Goal: Task Accomplishment & Management: Manage account settings

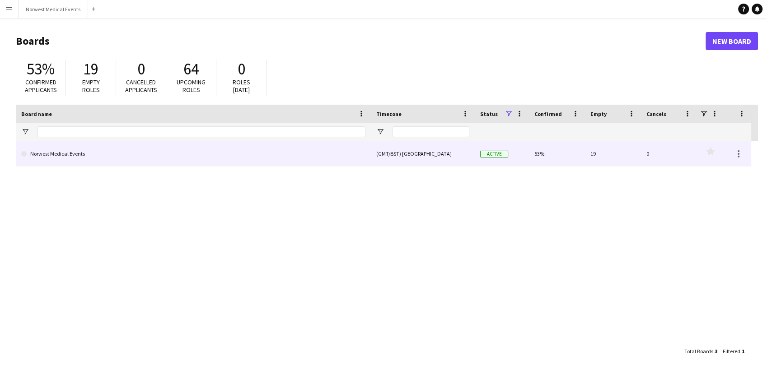
click at [186, 151] on link "Norwest Medical Events" at bounding box center [193, 153] width 344 height 25
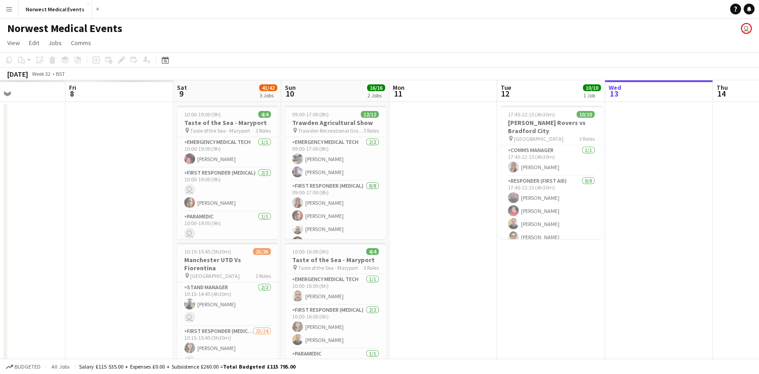
drag, startPoint x: 183, startPoint y: 216, endPoint x: 668, endPoint y: 240, distance: 486.1
click at [668, 240] on app-calendar-viewport "Tue 5 Wed 6 Thu 7 Fri 8 Sat 9 41/42 3 Jobs Sun 10 16/16 2 Jobs Mon 11 Tue 12 10…" at bounding box center [379, 326] width 759 height 493
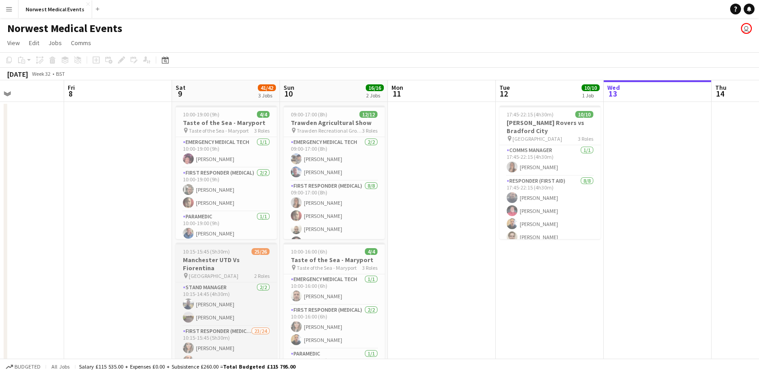
drag, startPoint x: 248, startPoint y: 262, endPoint x: 253, endPoint y: 257, distance: 7.4
click at [248, 262] on h3 "Manchester UTD Vs Fiorentina" at bounding box center [226, 264] width 101 height 16
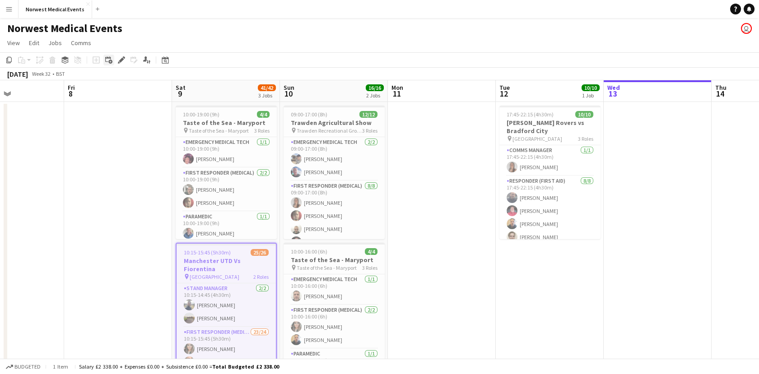
click at [107, 57] on icon at bounding box center [107, 58] width 5 height 5
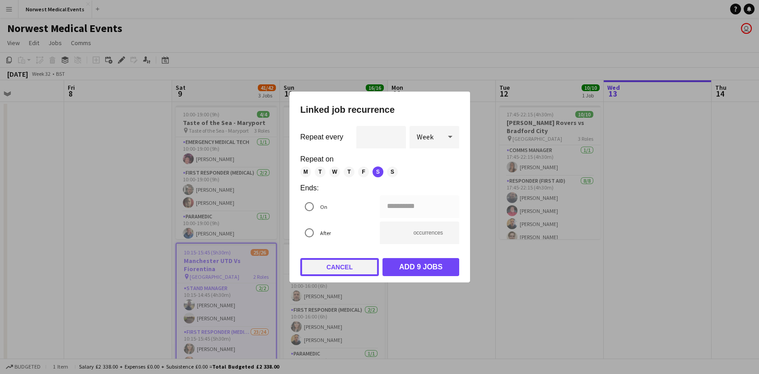
click at [300, 272] on button "Cancel" at bounding box center [339, 267] width 79 height 18
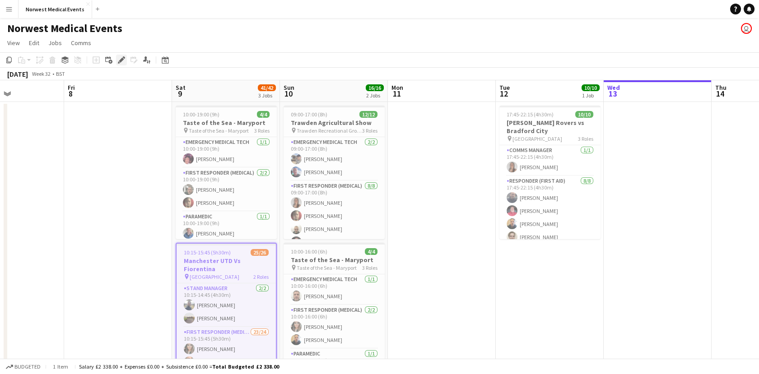
click at [119, 58] on icon "Edit" at bounding box center [121, 59] width 7 height 7
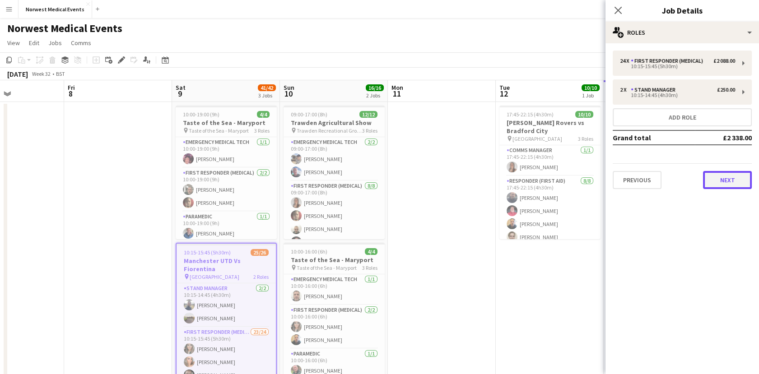
click at [726, 184] on button "Next" at bounding box center [727, 180] width 49 height 18
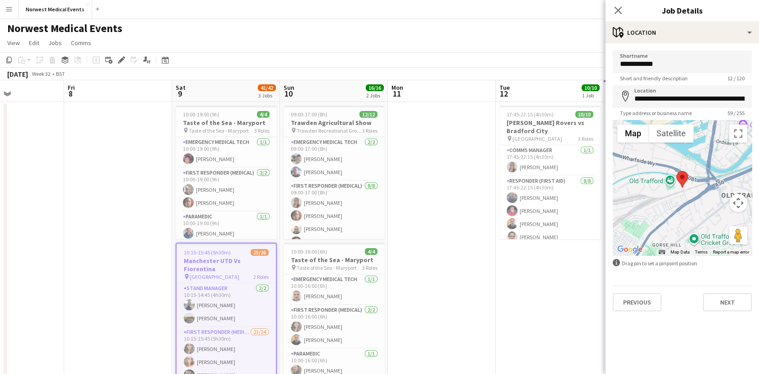
click at [650, 312] on div "**********" at bounding box center [683, 181] width 154 height 276
click at [649, 309] on button "Previous" at bounding box center [637, 303] width 49 height 18
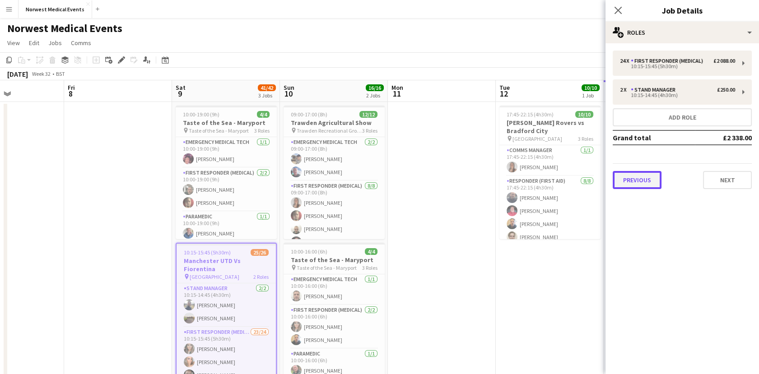
click at [640, 187] on button "Previous" at bounding box center [637, 180] width 49 height 18
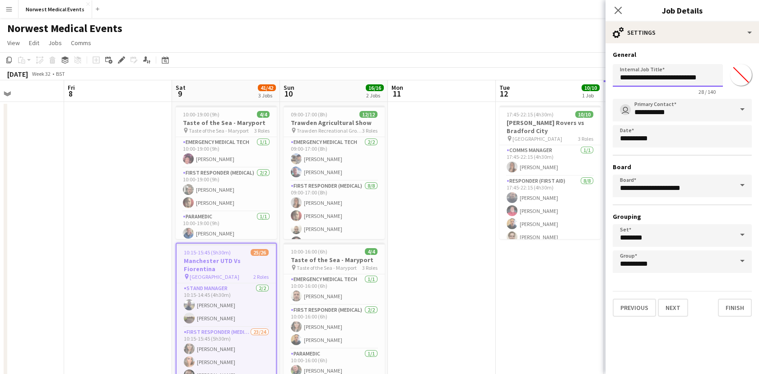
click at [697, 76] on input "**********" at bounding box center [668, 75] width 110 height 23
click at [401, 48] on app-page-menu "View Day view expanded Day view collapsed Month view Date picker Jump to [DATE]…" at bounding box center [379, 43] width 759 height 17
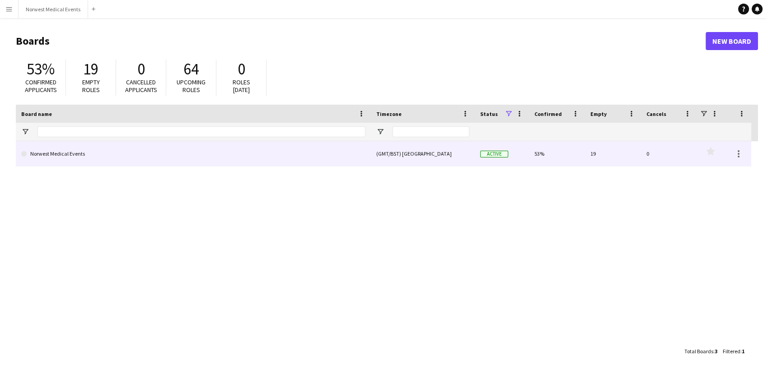
click at [123, 154] on link "Norwest Medical Events" at bounding box center [193, 153] width 344 height 25
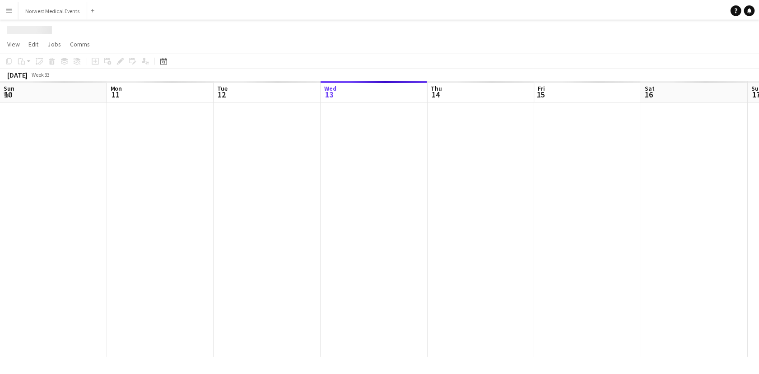
scroll to position [0, 216]
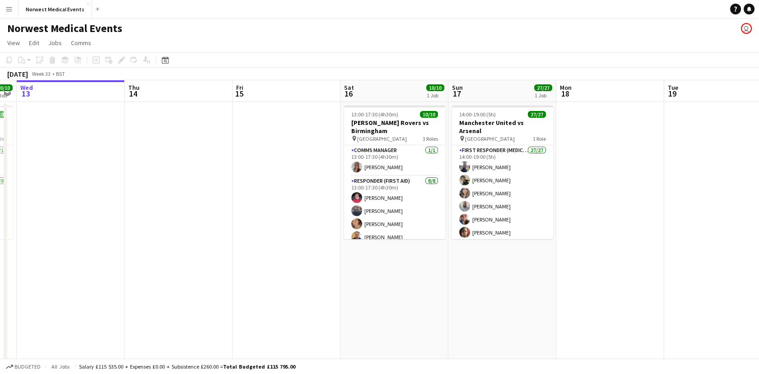
drag, startPoint x: 404, startPoint y: 284, endPoint x: 97, endPoint y: 227, distance: 312.9
click at [97, 227] on app-calendar-viewport "Sun 10 16/16 2 Jobs Mon 11 Tue 12 10/10 1 Job Wed 13 Thu 14 Fri 15 Sat 16 10/10…" at bounding box center [379, 258] width 759 height 356
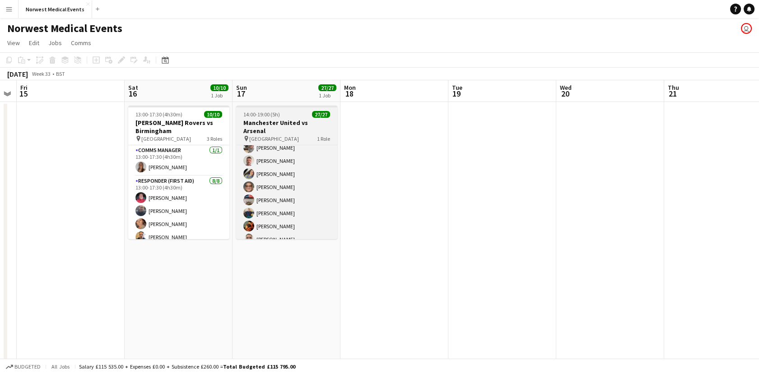
scroll to position [269, 0]
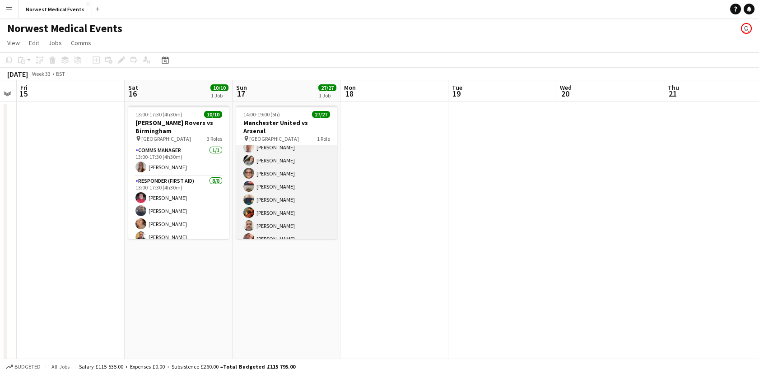
click at [251, 207] on app-user-avatar at bounding box center [248, 212] width 11 height 11
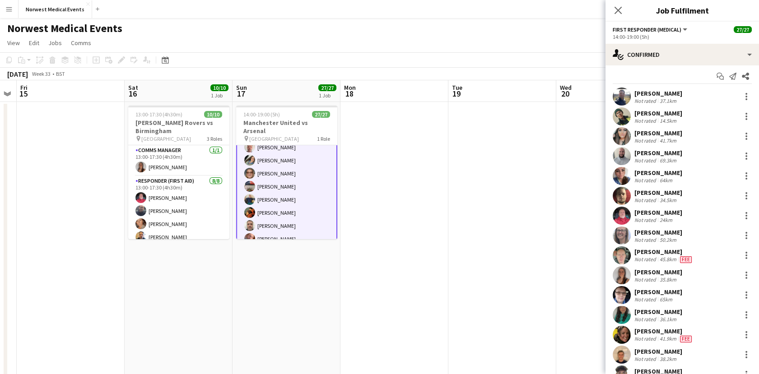
scroll to position [0, 0]
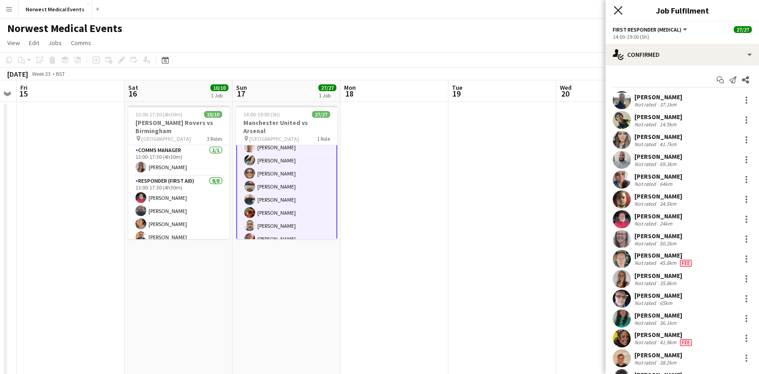
click at [617, 7] on icon "Close pop-in" at bounding box center [618, 10] width 9 height 9
